Goal: Task Accomplishment & Management: Use online tool/utility

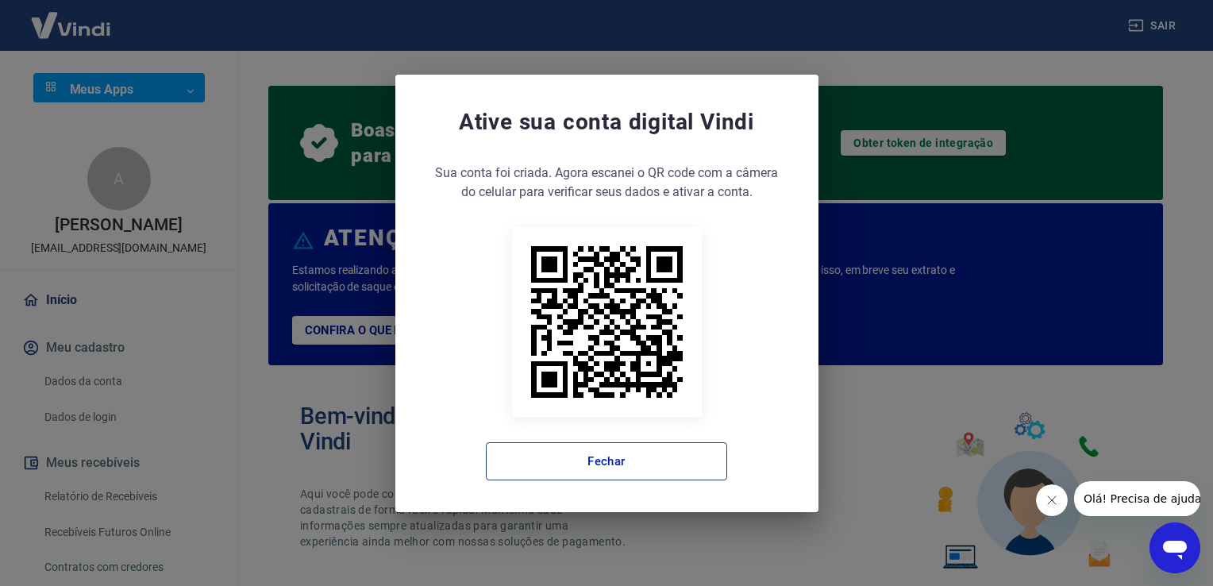
click at [642, 453] on button "Fechar" at bounding box center [606, 461] width 241 height 38
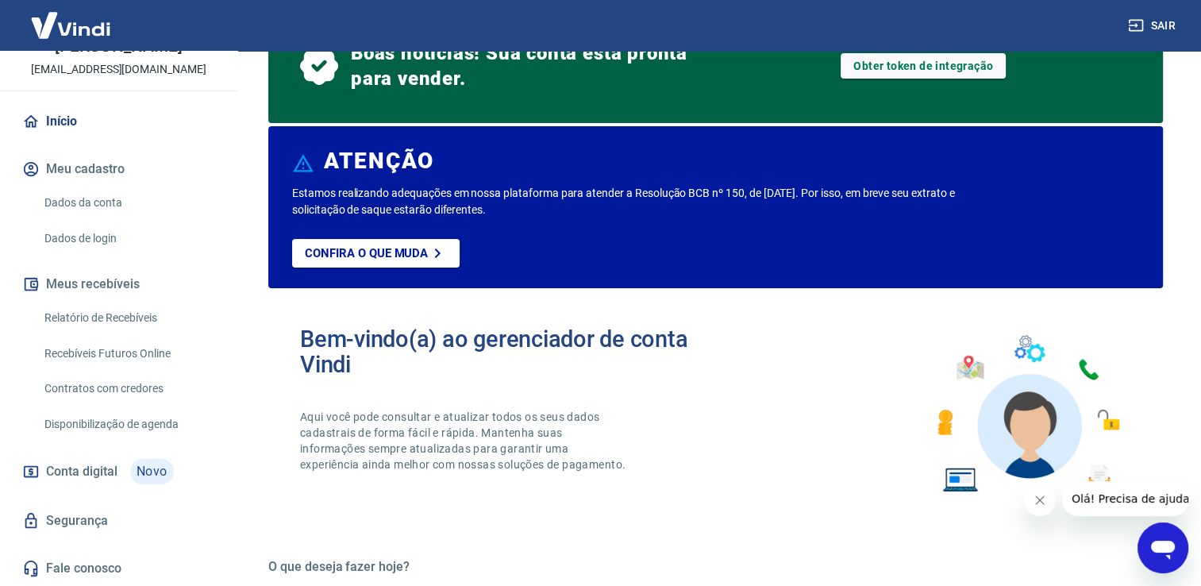
scroll to position [79, 0]
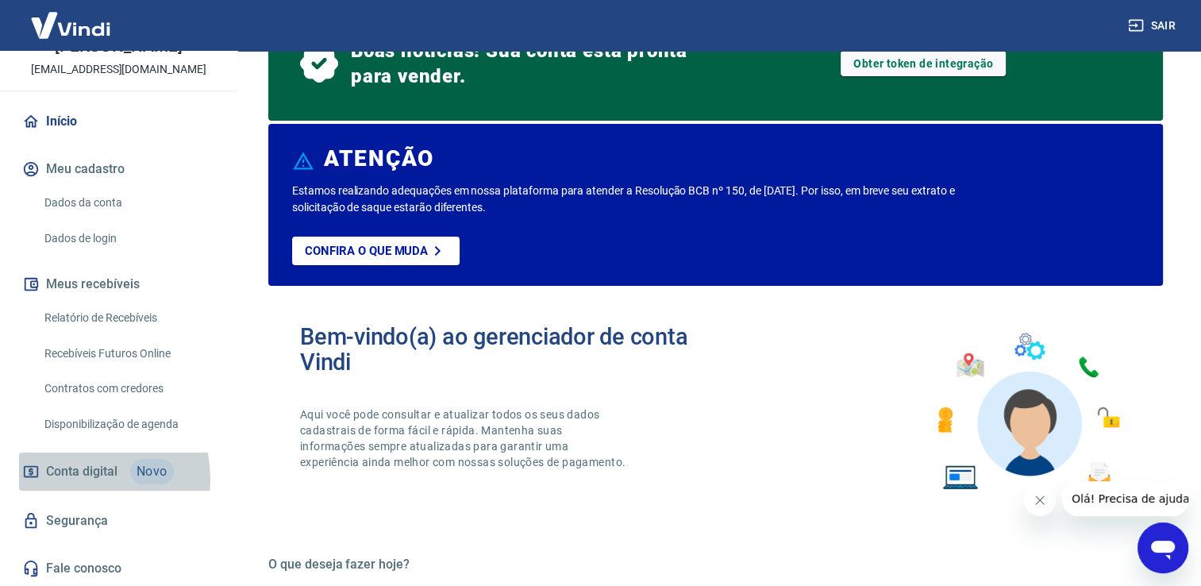
click at [86, 478] on span "Conta digital" at bounding box center [81, 471] width 71 height 22
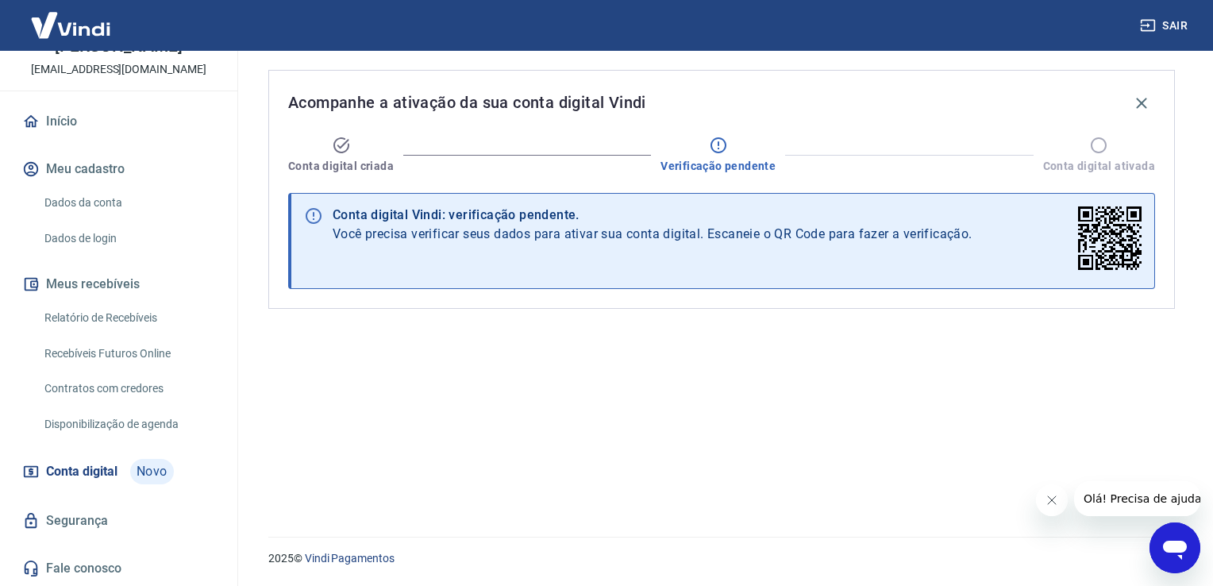
click at [106, 348] on link "Recebíveis Futuros Online" at bounding box center [128, 353] width 180 height 33
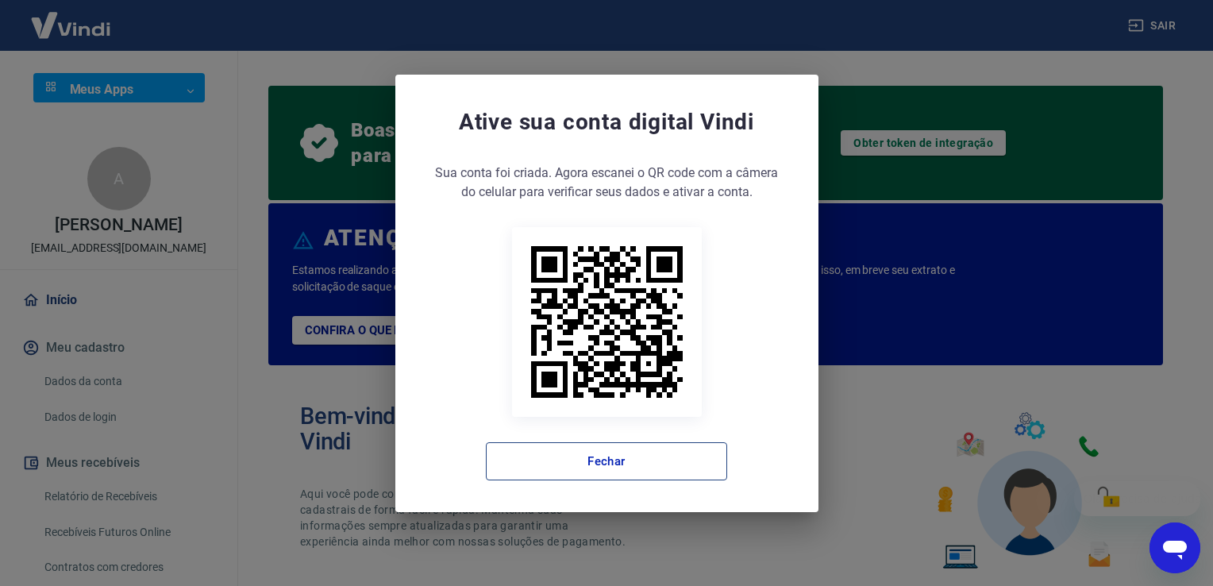
click at [641, 463] on button "Fechar" at bounding box center [606, 461] width 241 height 38
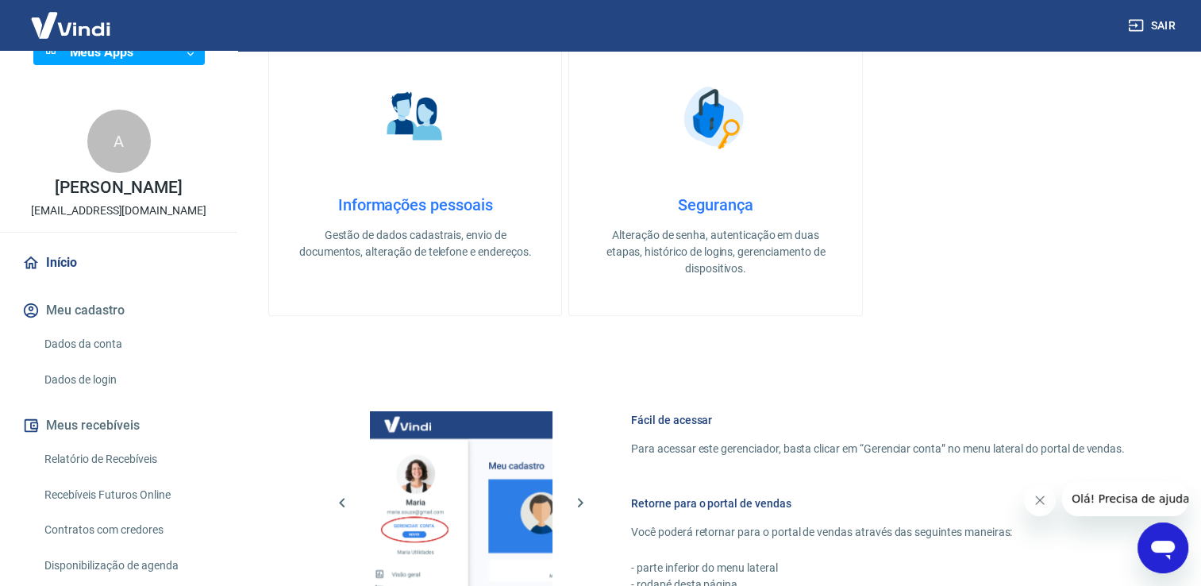
scroll to position [36, 0]
click at [116, 510] on link "Recebíveis Futuros Online" at bounding box center [128, 496] width 180 height 33
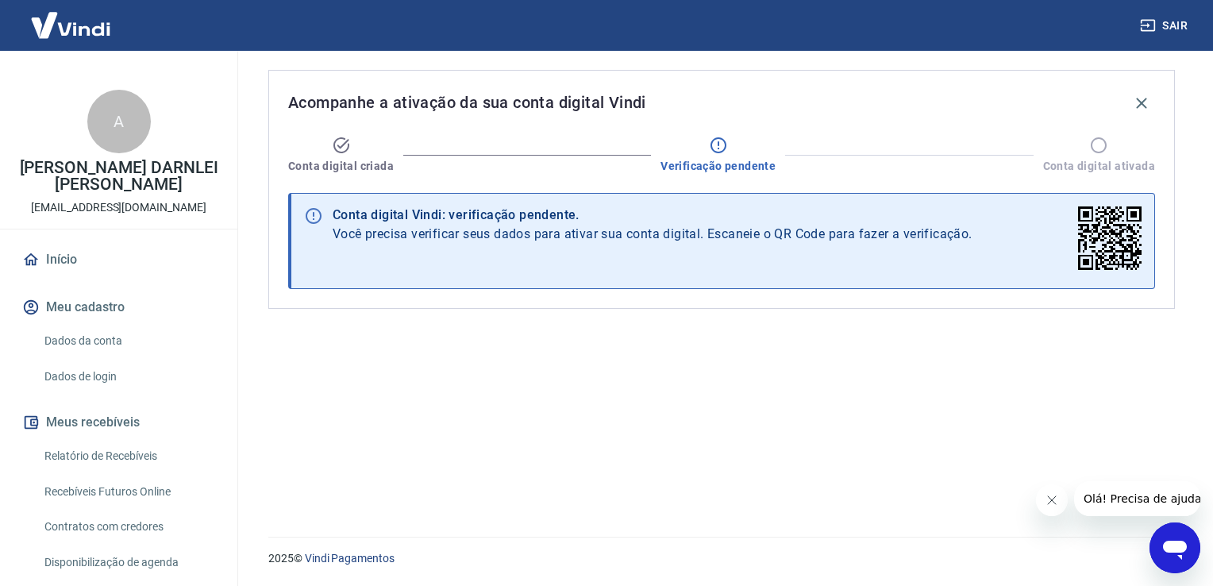
scroll to position [194, 0]
